Goal: Information Seeking & Learning: Learn about a topic

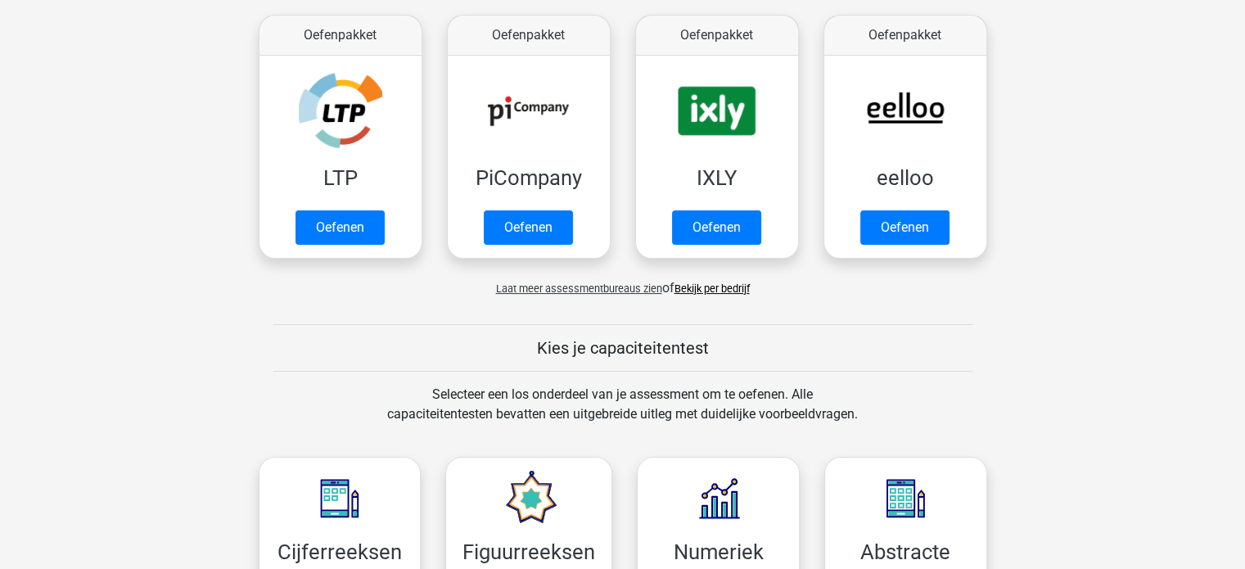
scroll to position [491, 0]
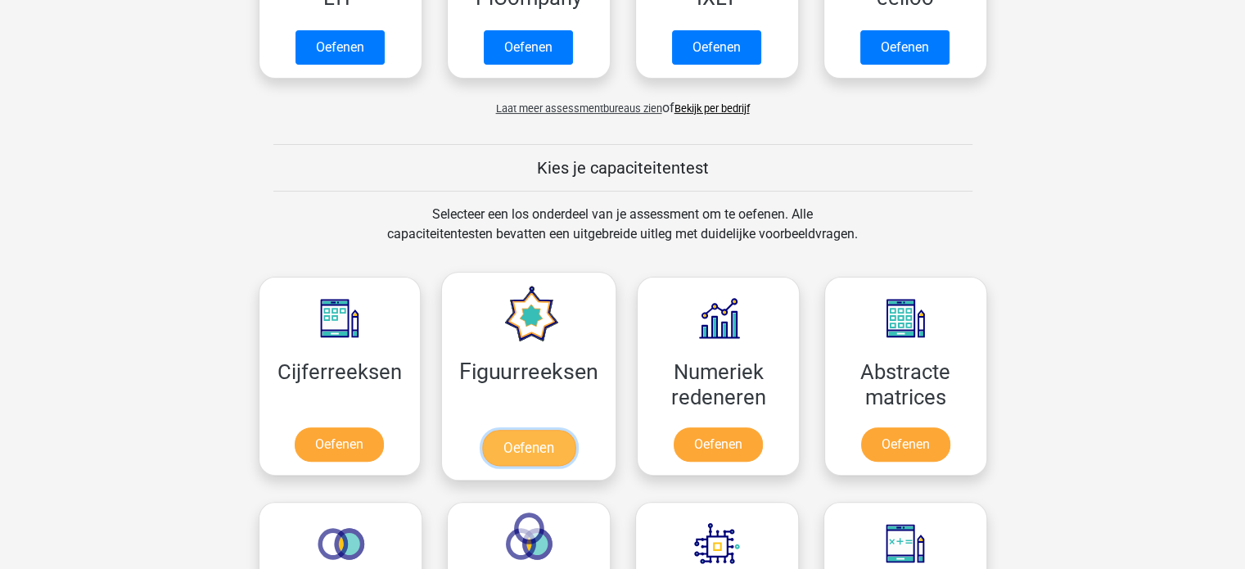
click at [540, 449] on link "Oefenen" at bounding box center [528, 448] width 93 height 36
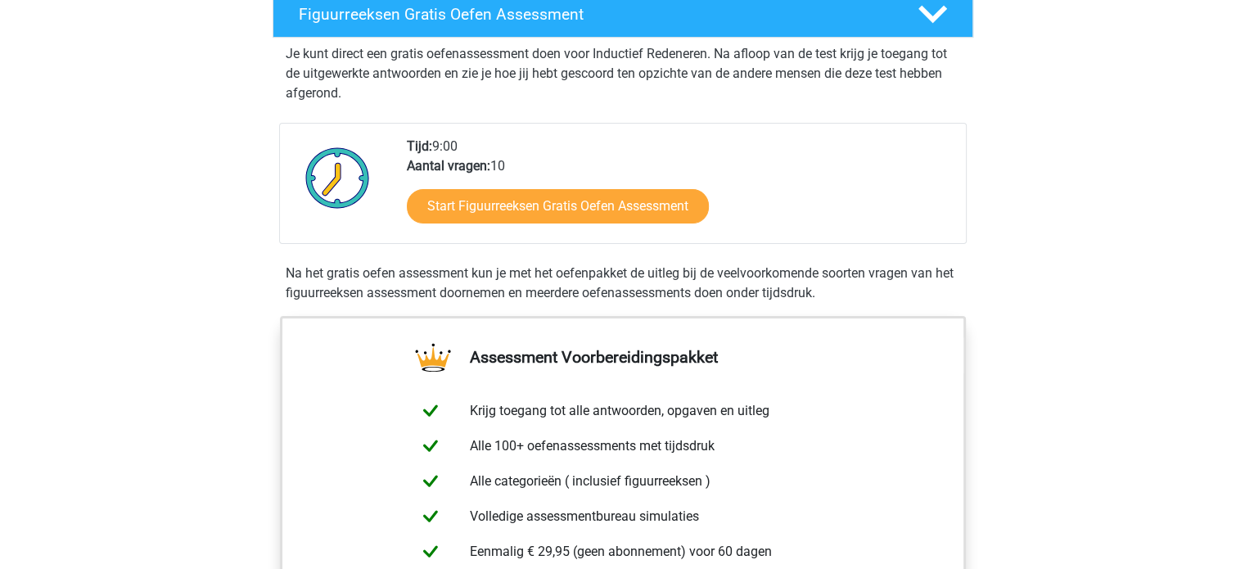
scroll to position [164, 0]
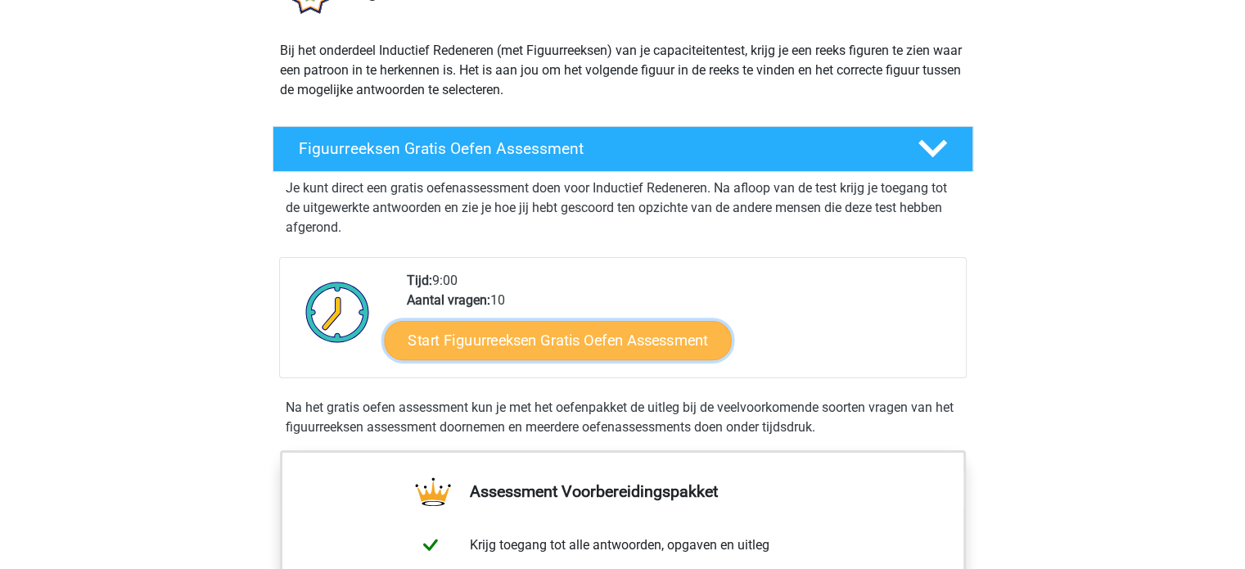
click at [583, 337] on link "Start Figuurreeksen Gratis Oefen Assessment" at bounding box center [557, 339] width 347 height 39
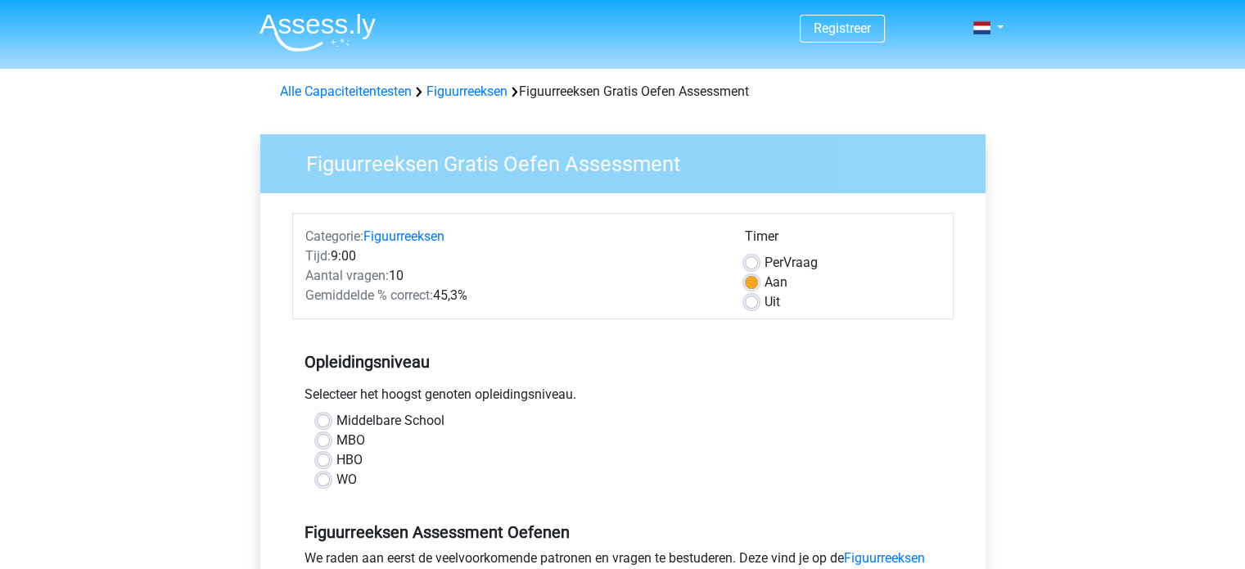
click at [337, 440] on label "MBO" at bounding box center [351, 441] width 29 height 20
click at [323, 440] on input "MBO" at bounding box center [323, 439] width 13 height 16
radio input "true"
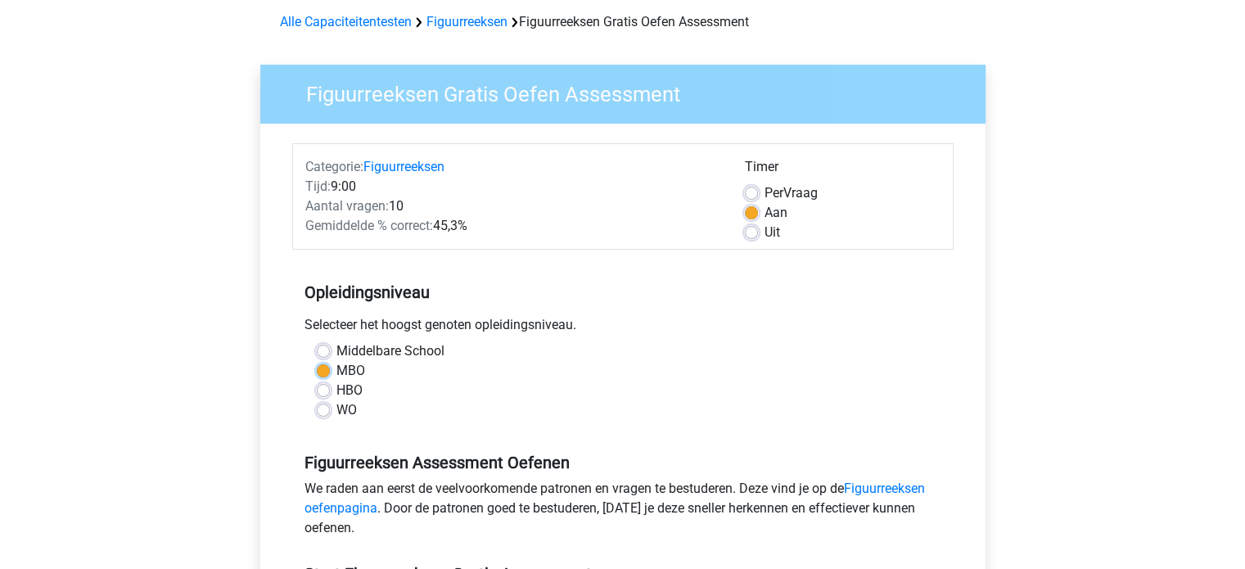
scroll to position [246, 0]
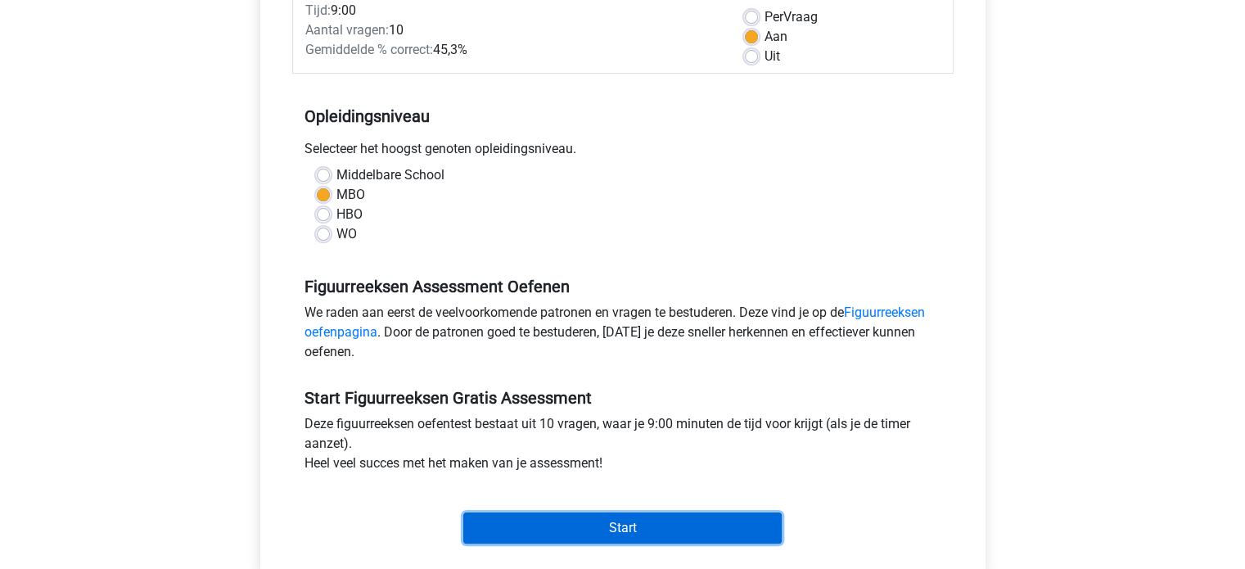
click at [611, 521] on input "Start" at bounding box center [622, 528] width 318 height 31
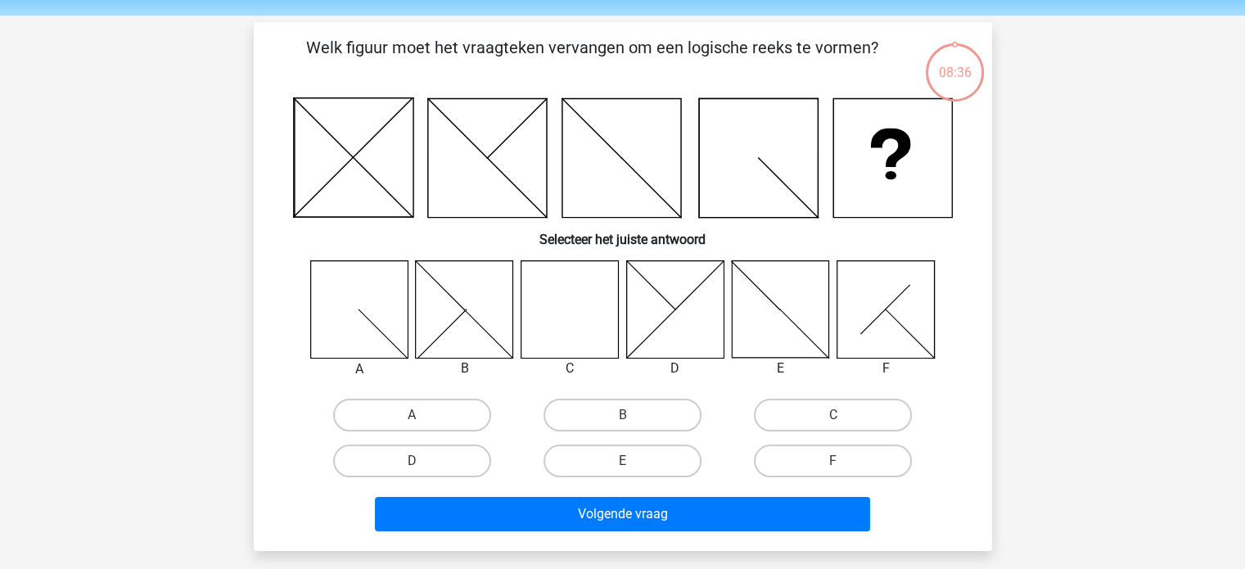
scroll to position [82, 0]
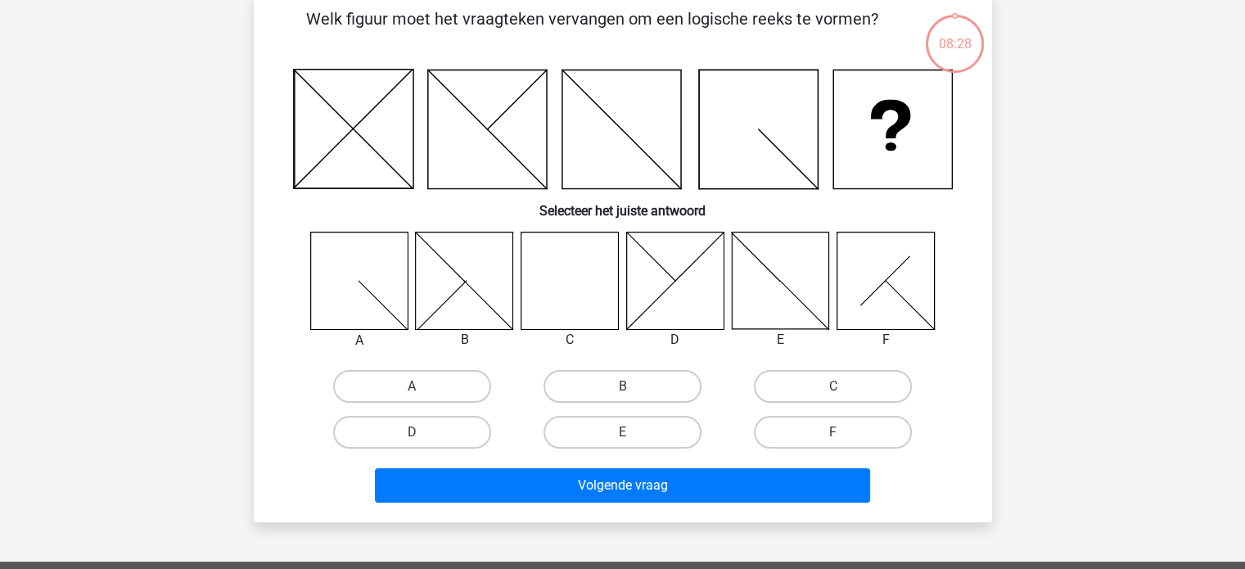
click at [465, 300] on icon at bounding box center [464, 280] width 97 height 97
click at [612, 395] on label "B" at bounding box center [623, 386] width 158 height 33
click at [622, 395] on input "B" at bounding box center [627, 391] width 11 height 11
radio input "true"
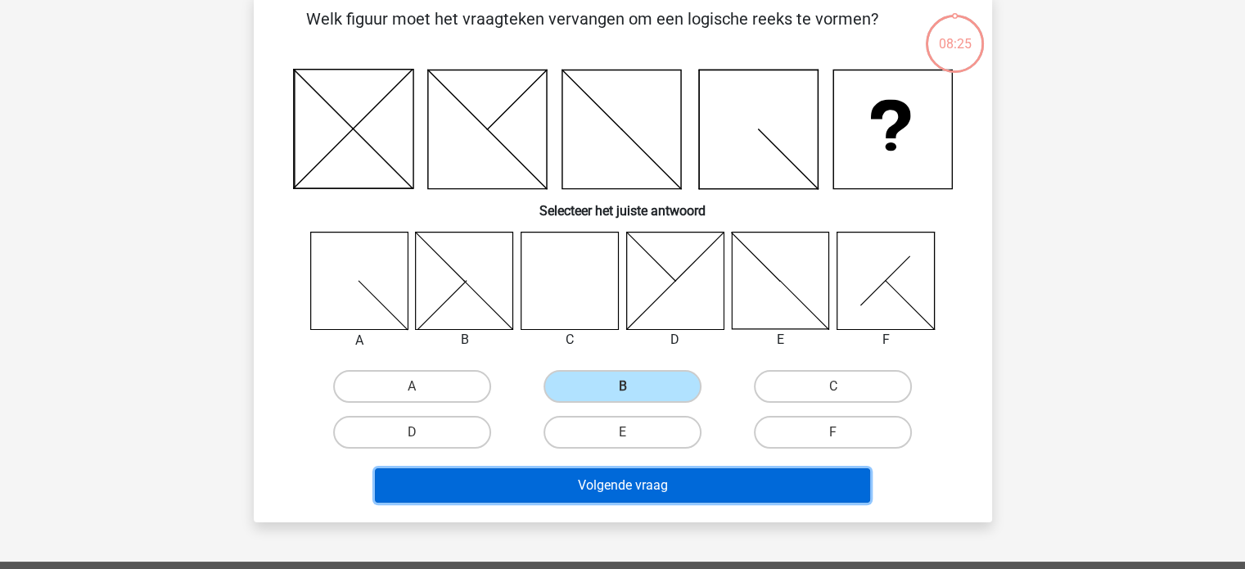
click at [632, 479] on button "Volgende vraag" at bounding box center [622, 485] width 495 height 34
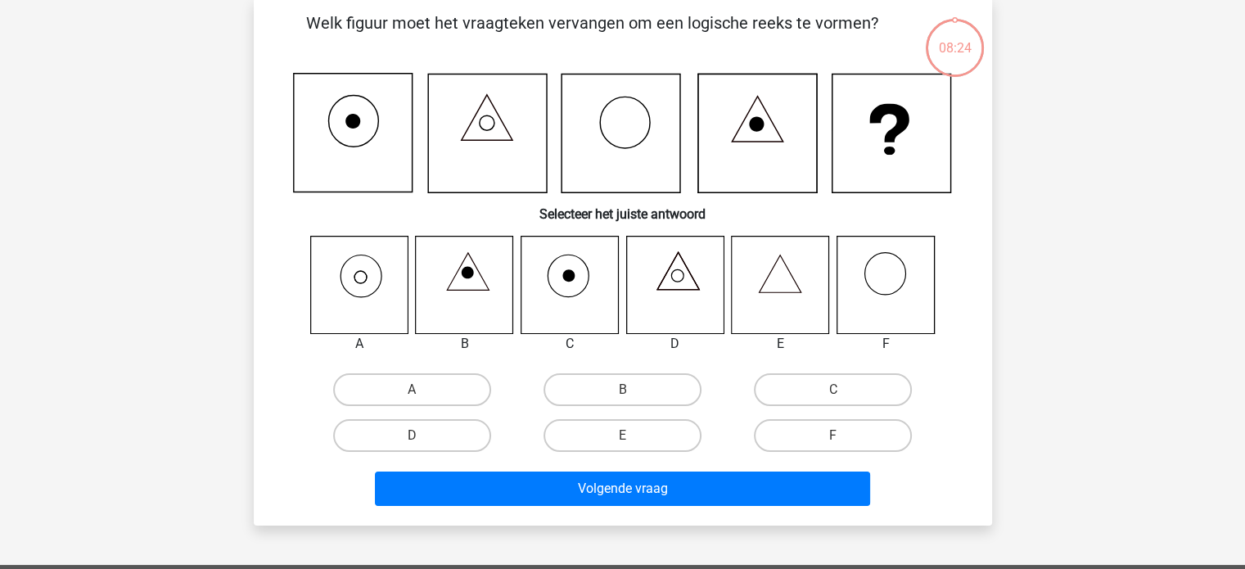
scroll to position [75, 0]
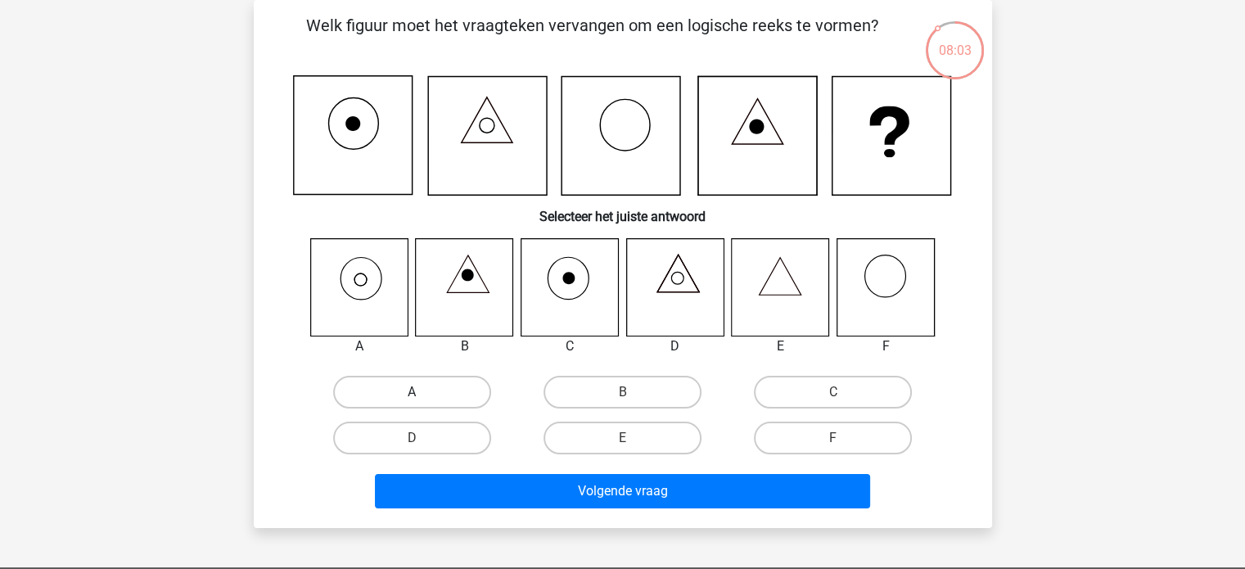
click at [422, 391] on label "A" at bounding box center [412, 392] width 158 height 33
click at [422, 392] on input "A" at bounding box center [417, 397] width 11 height 11
radio input "true"
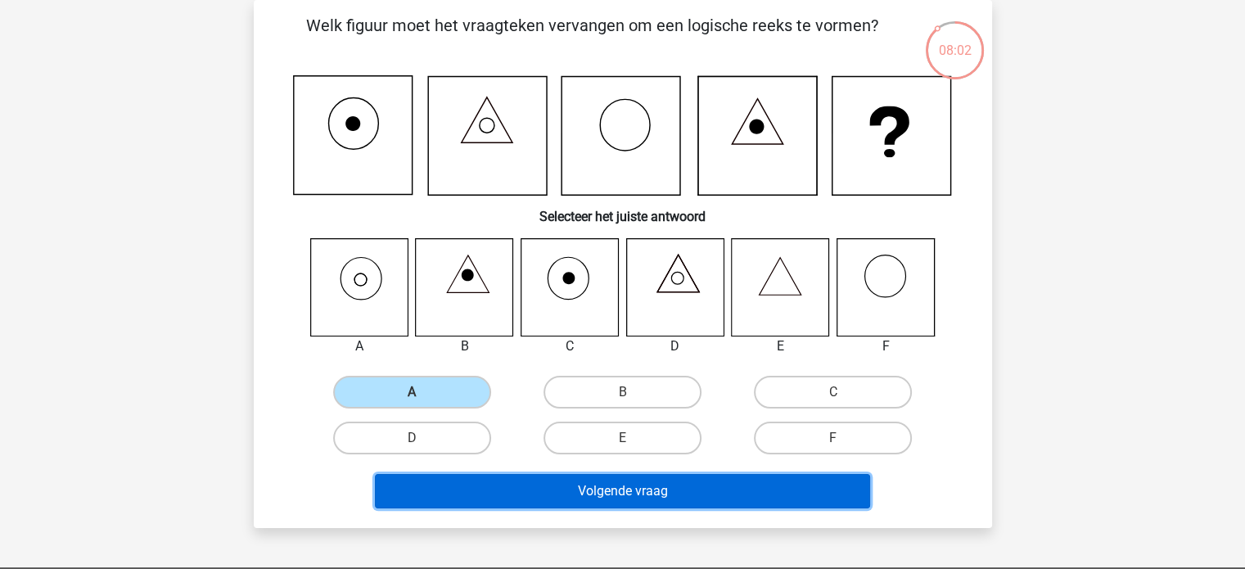
click at [615, 502] on button "Volgende vraag" at bounding box center [622, 491] width 495 height 34
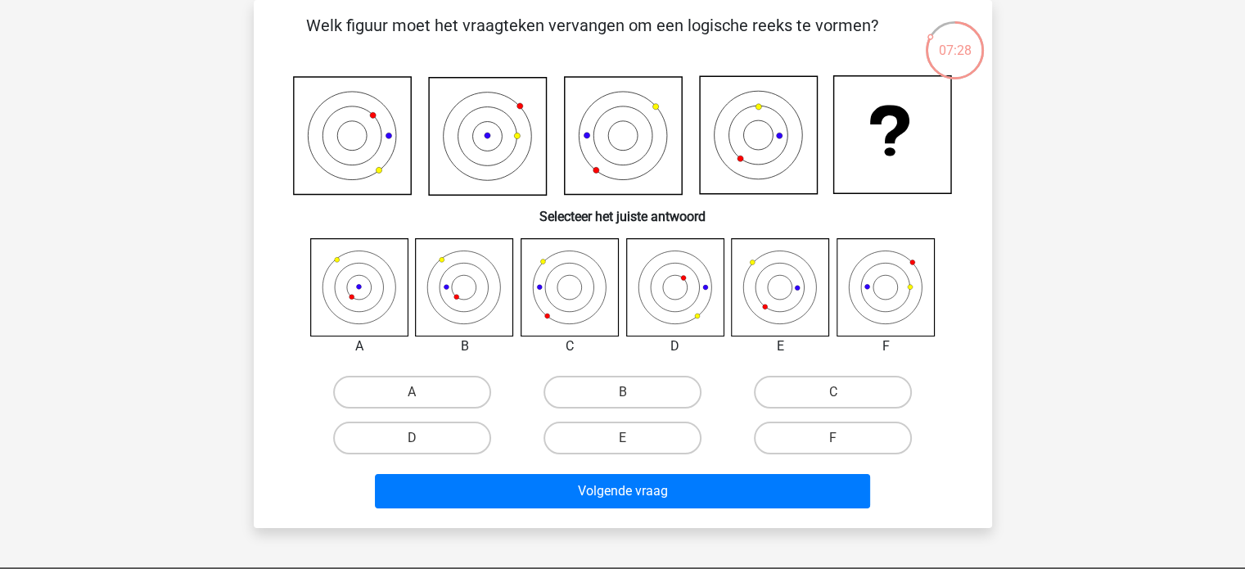
click at [842, 442] on div "F" at bounding box center [832, 438] width 197 height 33
click at [801, 426] on label "F" at bounding box center [833, 438] width 158 height 33
click at [833, 438] on input "F" at bounding box center [838, 443] width 11 height 11
radio input "true"
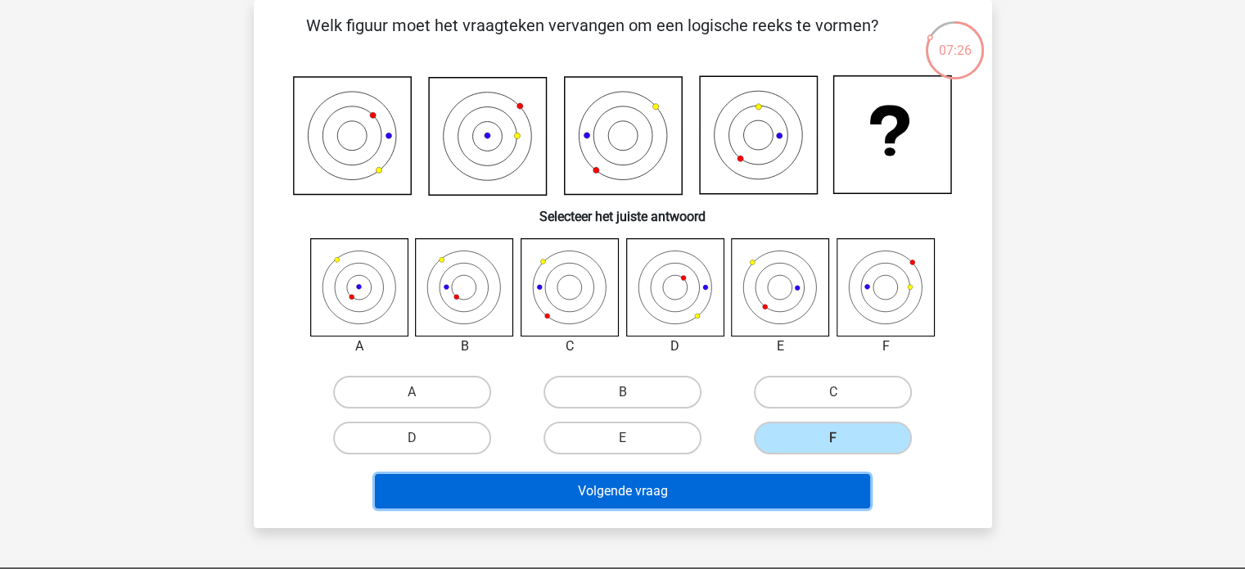
click at [633, 479] on button "Volgende vraag" at bounding box center [622, 491] width 495 height 34
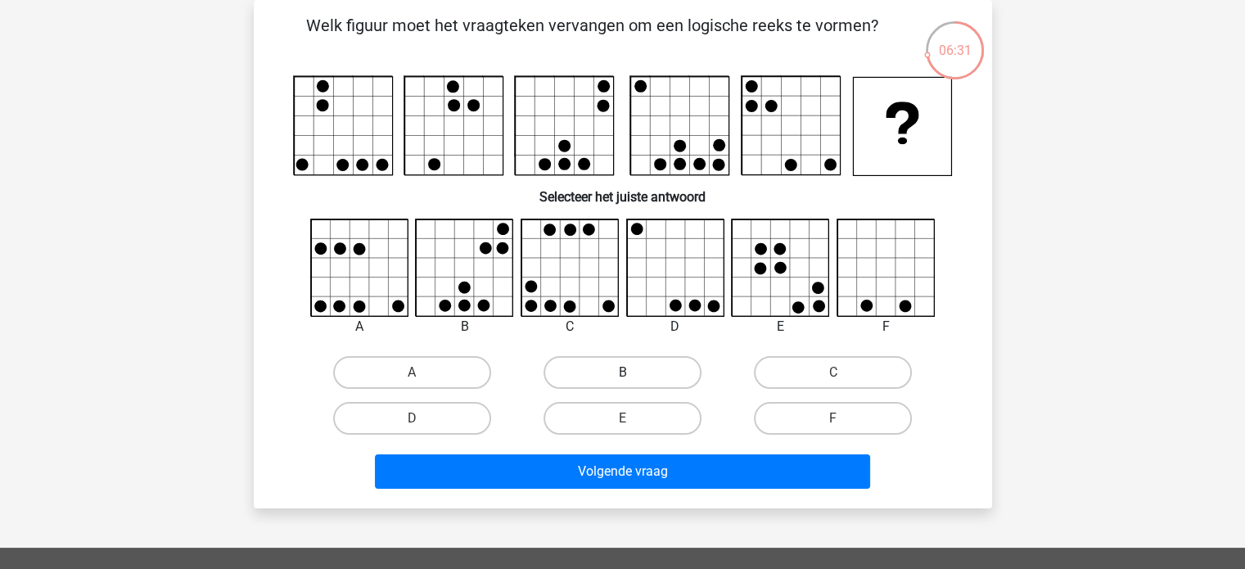
click at [603, 377] on label "B" at bounding box center [623, 372] width 158 height 33
click at [622, 377] on input "B" at bounding box center [627, 378] width 11 height 11
radio input "true"
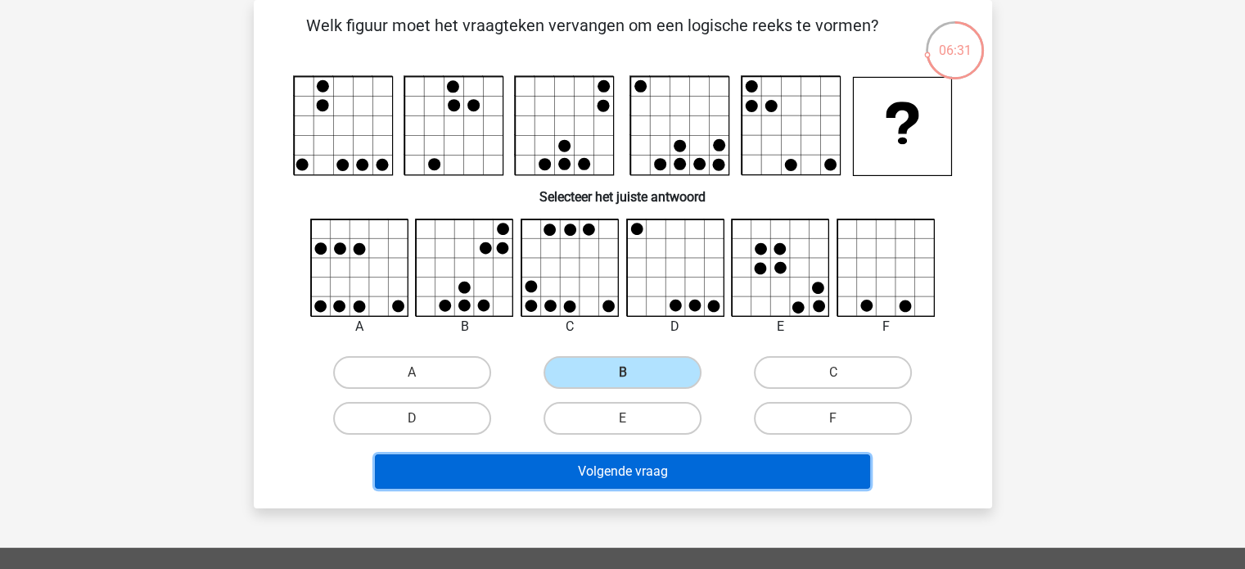
click at [630, 464] on button "Volgende vraag" at bounding box center [622, 471] width 495 height 34
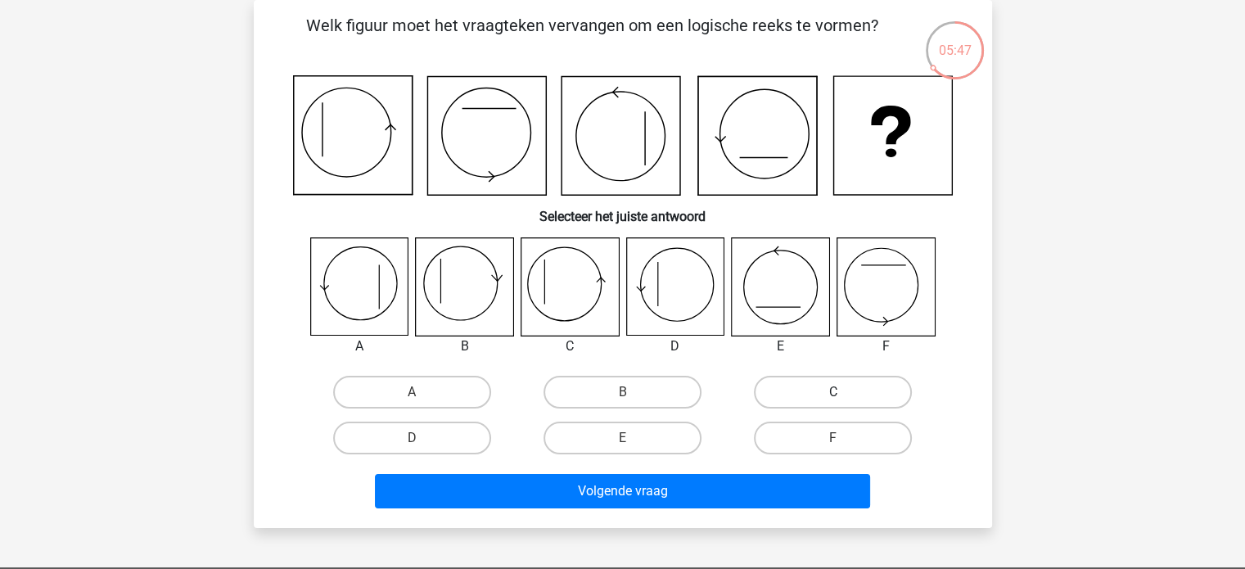
click at [798, 396] on label "C" at bounding box center [833, 392] width 158 height 33
click at [833, 396] on input "C" at bounding box center [838, 397] width 11 height 11
radio input "true"
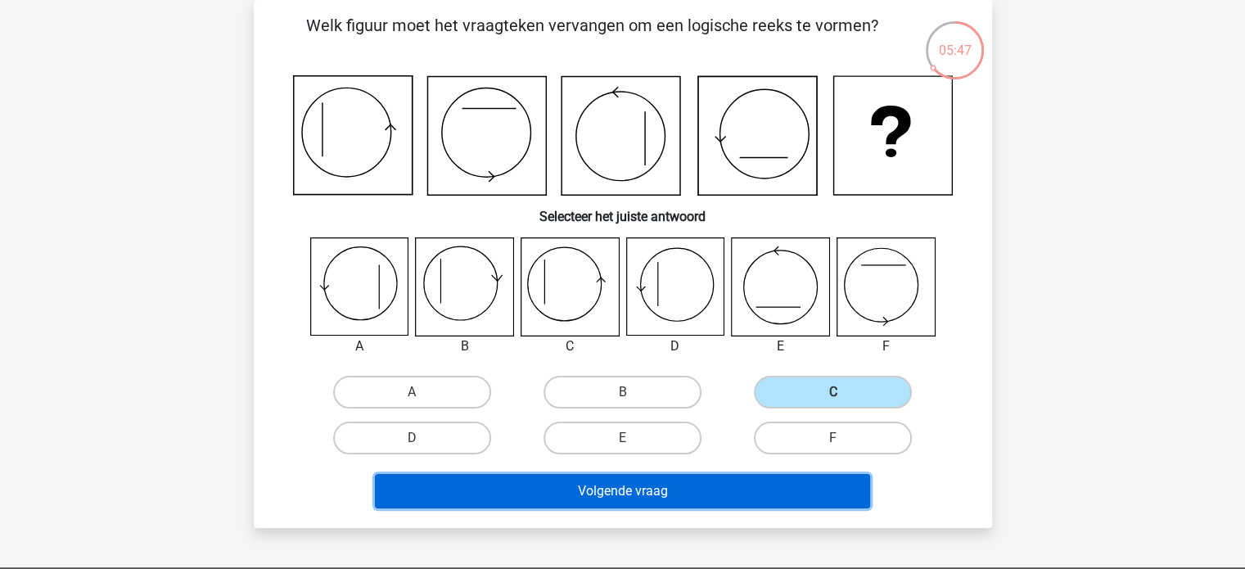
click at [665, 478] on button "Volgende vraag" at bounding box center [622, 491] width 495 height 34
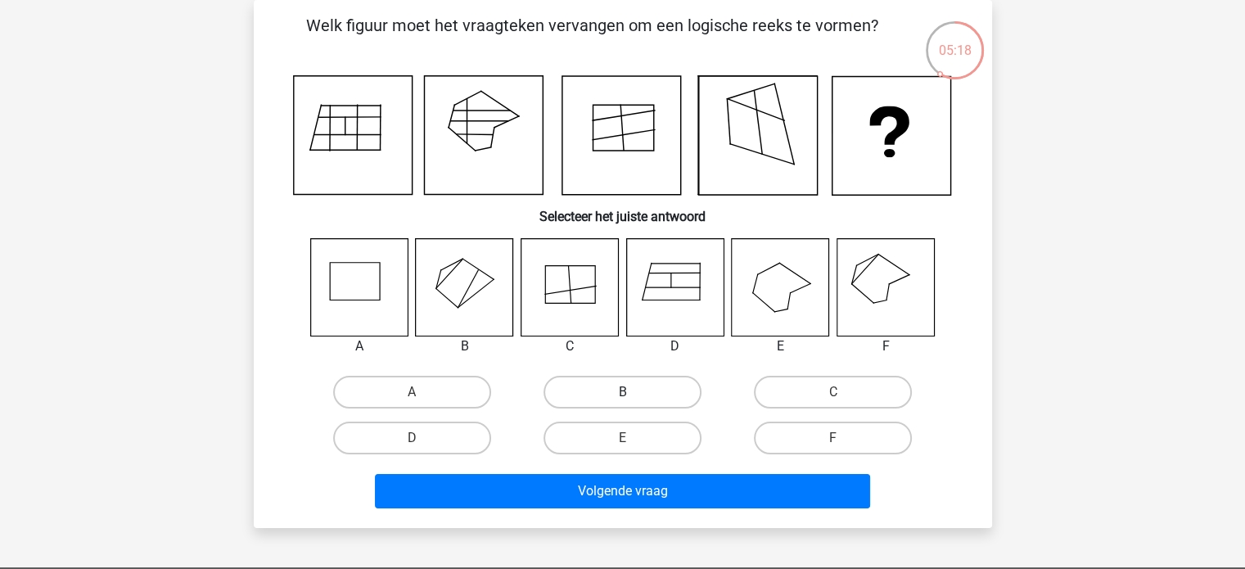
click at [609, 389] on label "B" at bounding box center [623, 392] width 158 height 33
click at [622, 392] on input "B" at bounding box center [627, 397] width 11 height 11
radio input "true"
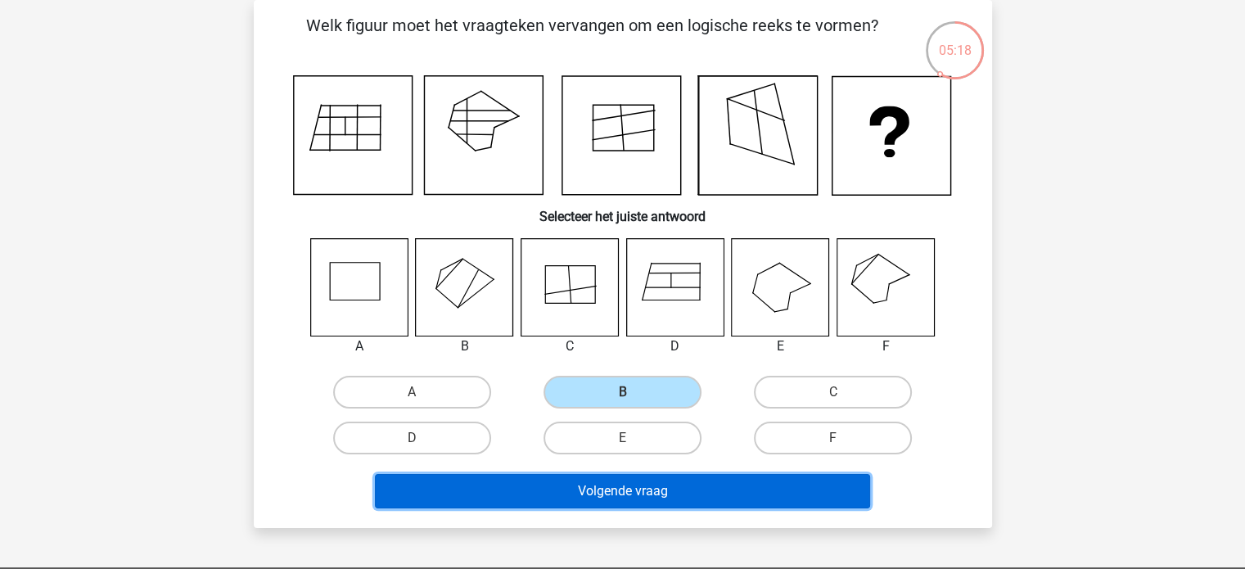
click at [645, 494] on button "Volgende vraag" at bounding box center [622, 491] width 495 height 34
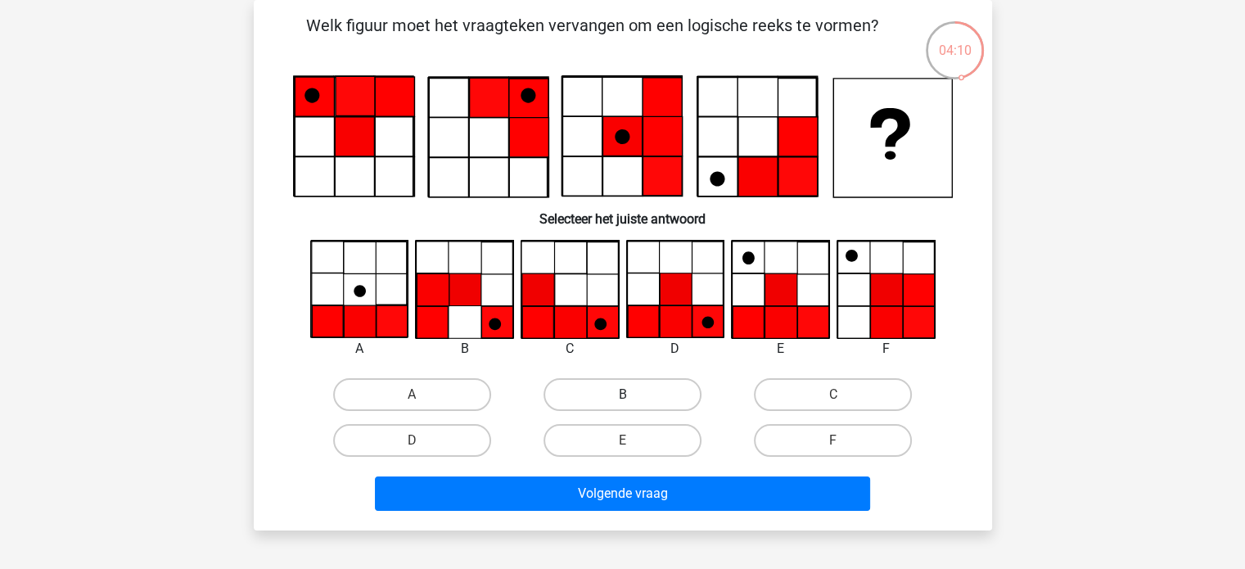
click at [599, 395] on label "B" at bounding box center [623, 394] width 158 height 33
click at [622, 395] on input "B" at bounding box center [627, 400] width 11 height 11
radio input "true"
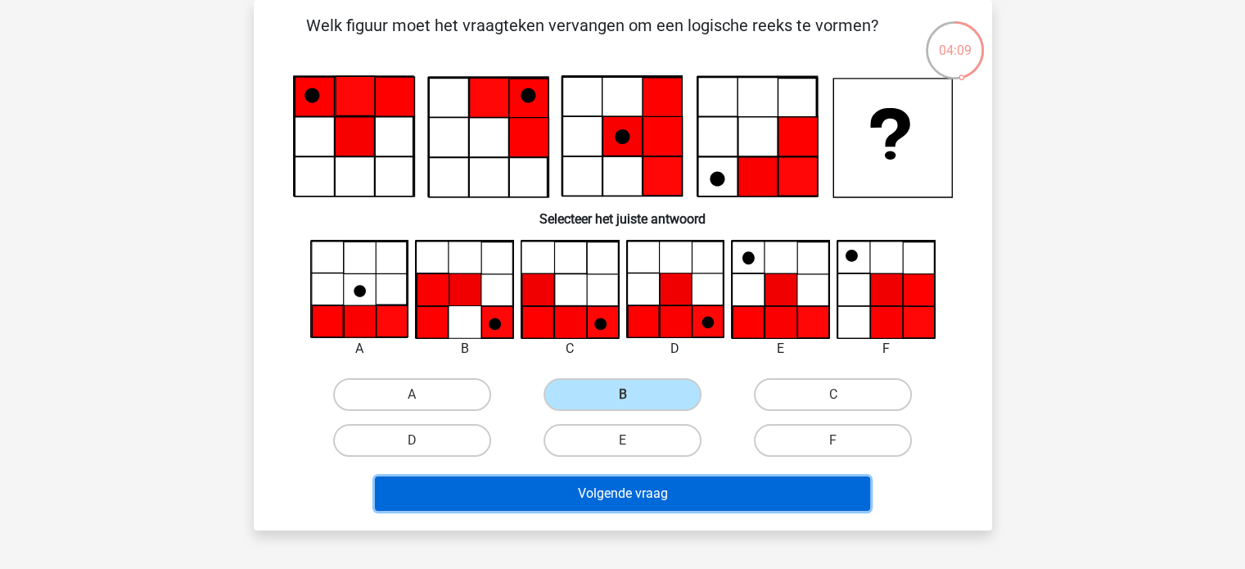
click at [646, 500] on button "Volgende vraag" at bounding box center [622, 494] width 495 height 34
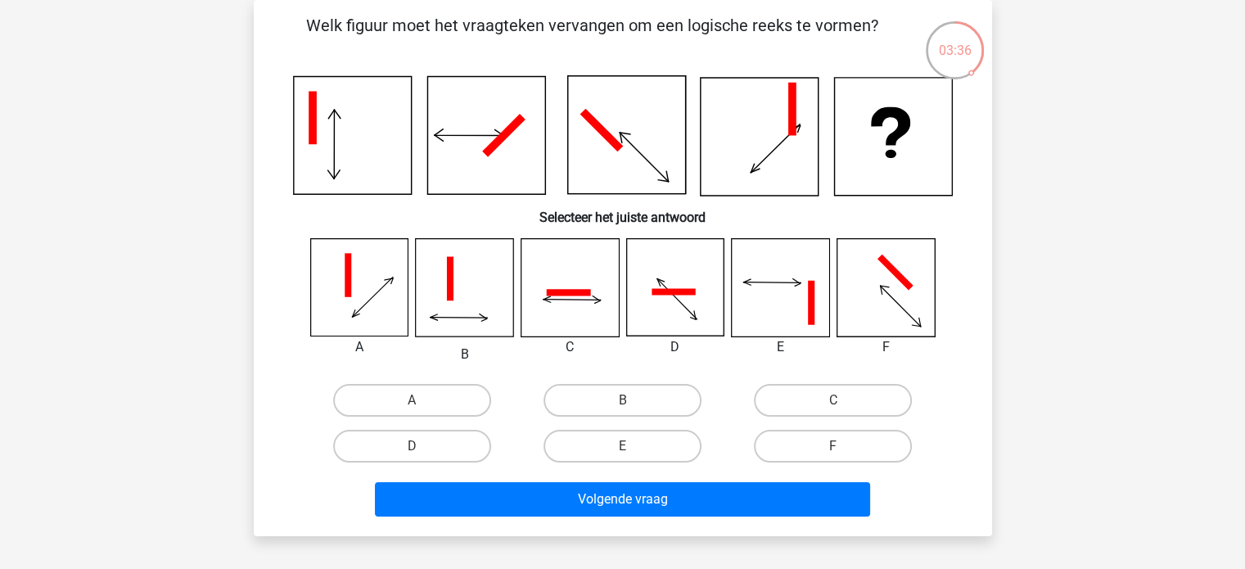
drag, startPoint x: 412, startPoint y: 392, endPoint x: 507, endPoint y: 477, distance: 127.6
click at [418, 398] on label "A" at bounding box center [412, 400] width 158 height 33
click at [418, 400] on input "A" at bounding box center [417, 405] width 11 height 11
radio input "true"
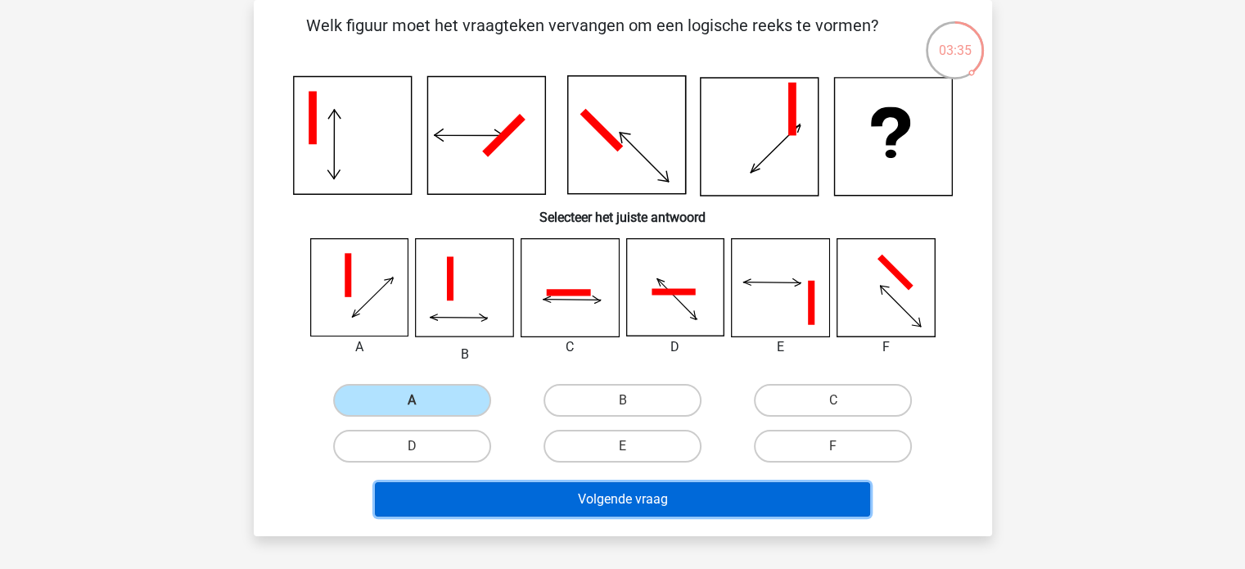
click at [629, 505] on button "Volgende vraag" at bounding box center [622, 499] width 495 height 34
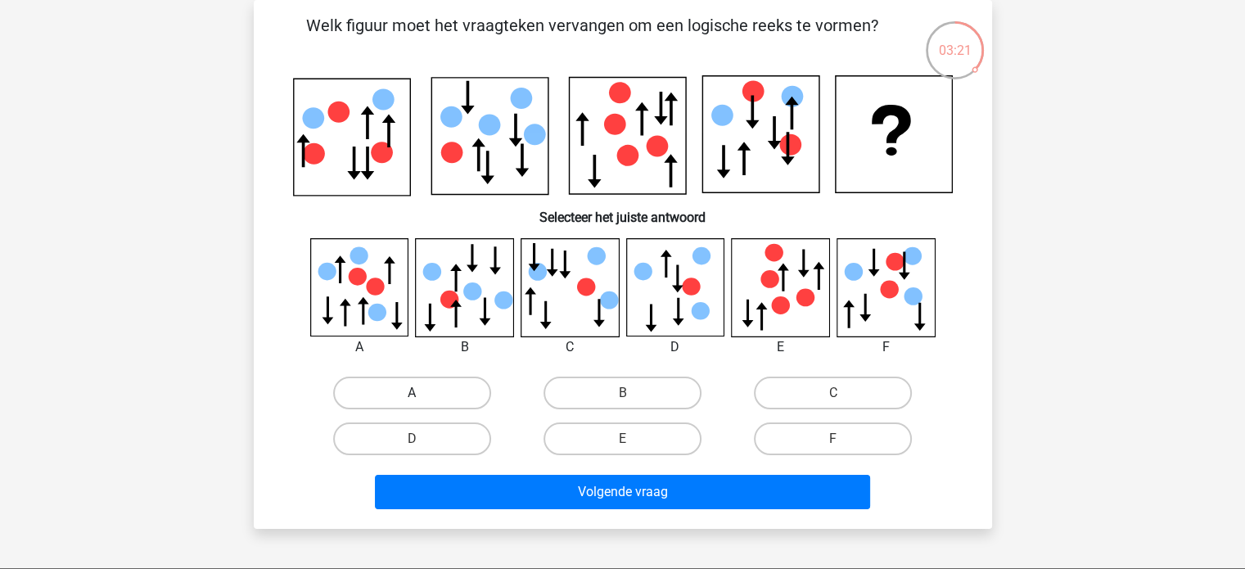
click at [400, 387] on label "A" at bounding box center [412, 393] width 158 height 33
click at [412, 393] on input "A" at bounding box center [417, 398] width 11 height 11
radio input "true"
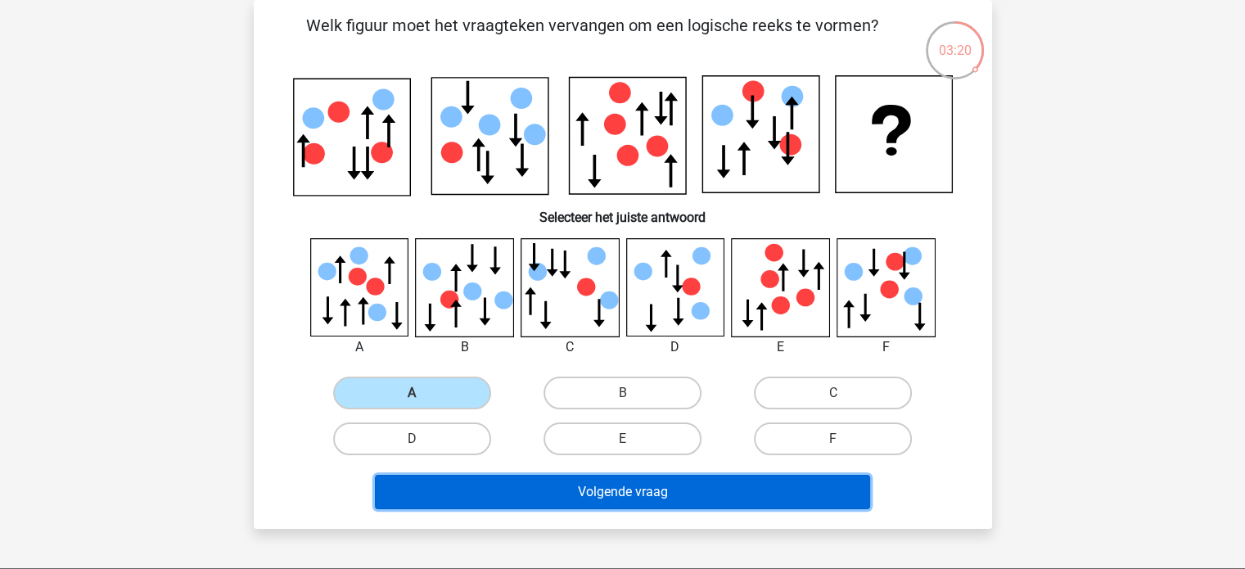
click at [585, 490] on button "Volgende vraag" at bounding box center [622, 492] width 495 height 34
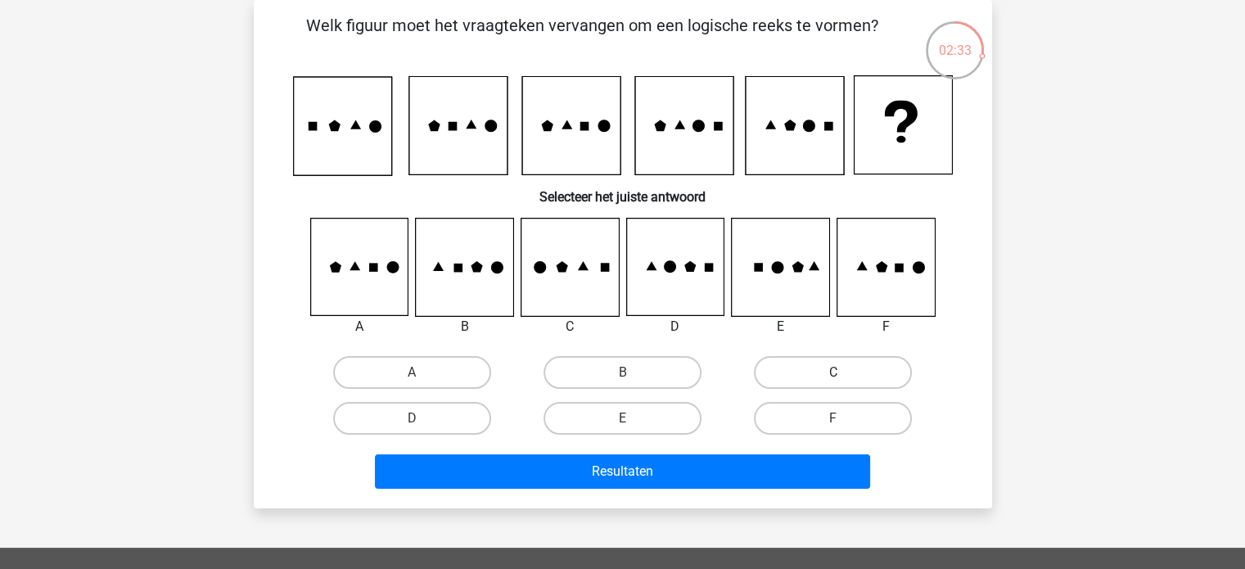
click at [830, 368] on label "C" at bounding box center [833, 372] width 158 height 33
click at [833, 373] on input "C" at bounding box center [838, 378] width 11 height 11
radio input "true"
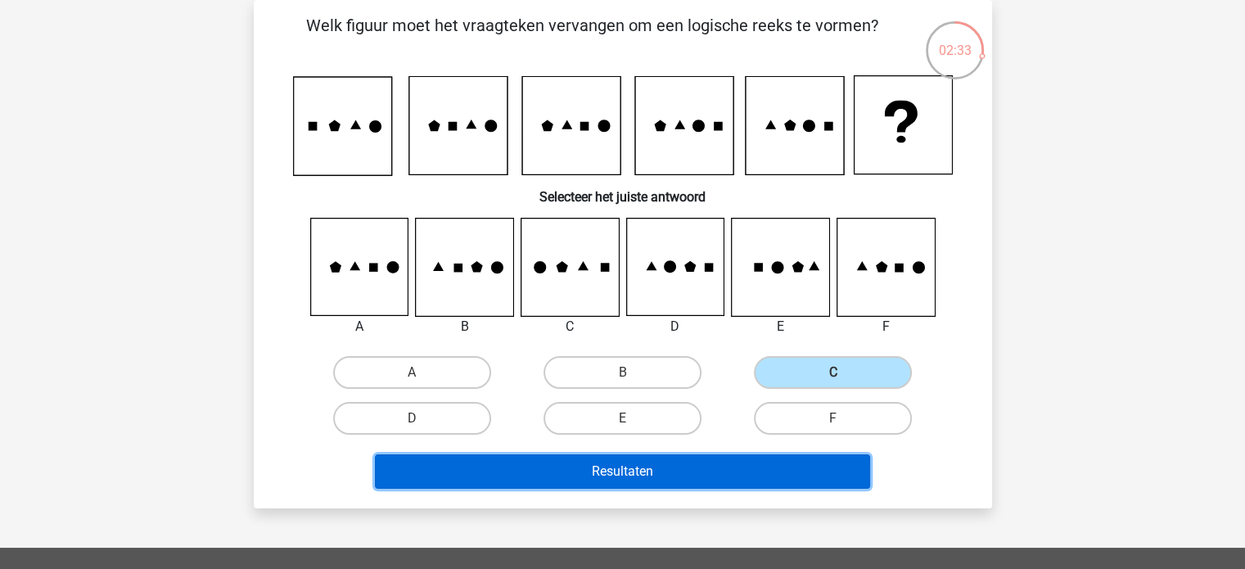
click at [691, 469] on button "Resultaten" at bounding box center [622, 471] width 495 height 34
